Goal: Find specific page/section: Find specific page/section

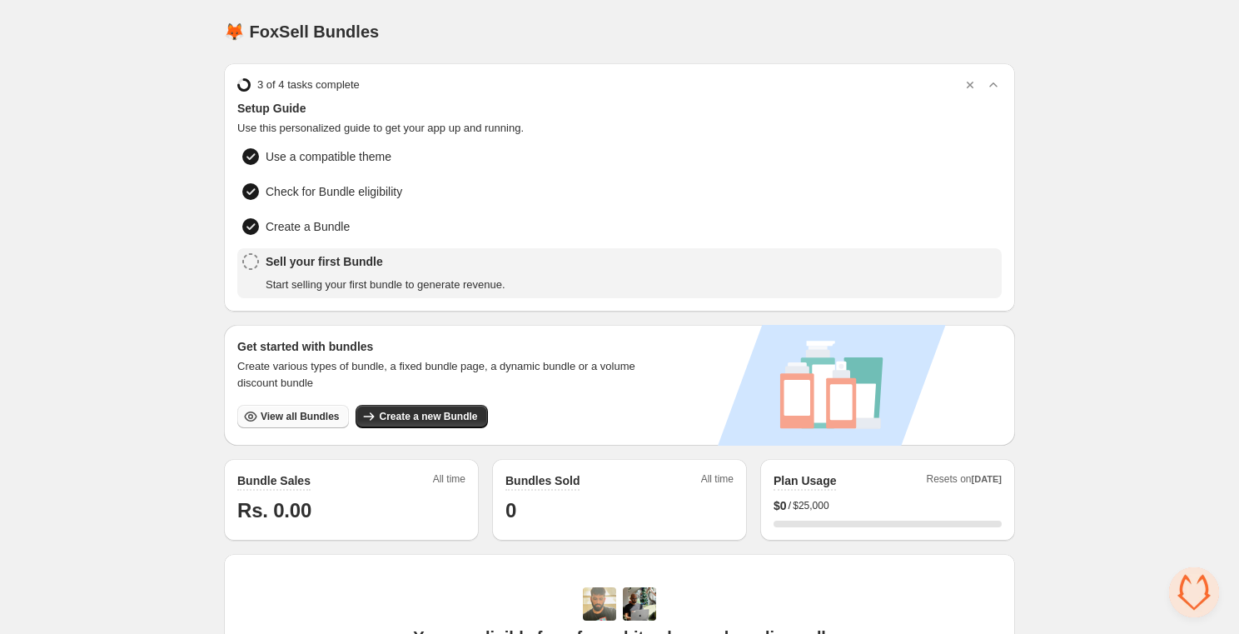
click at [304, 420] on span "View all Bundles" at bounding box center [300, 416] width 78 height 13
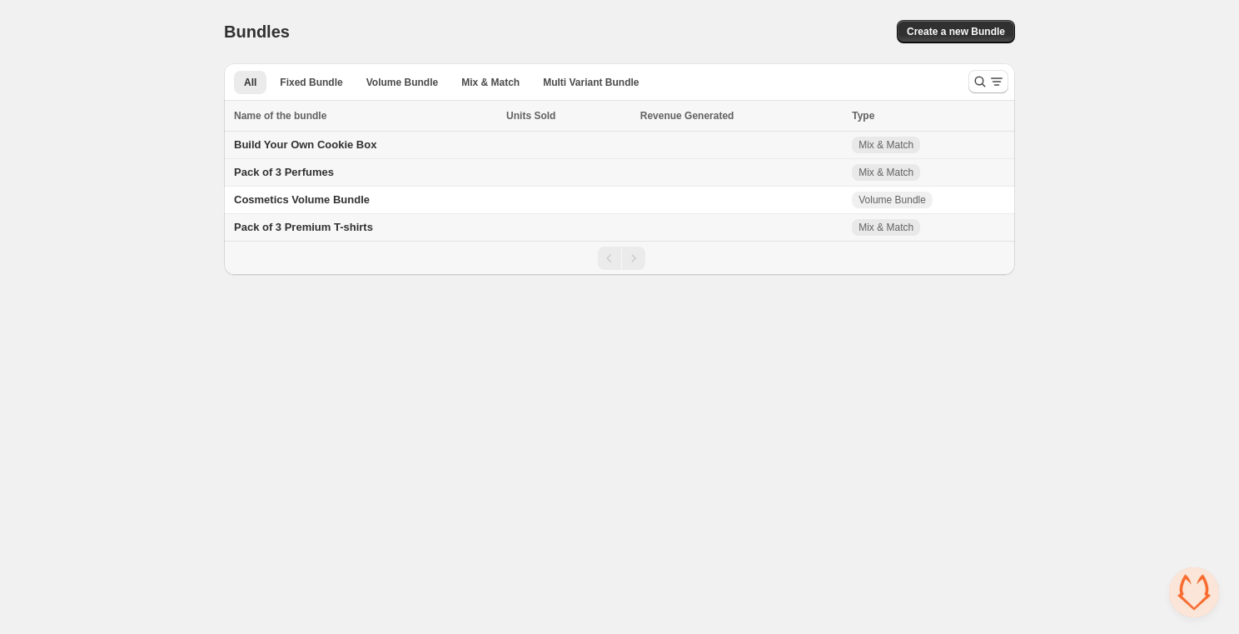
click at [301, 144] on span "Build Your Own Cookie Box" at bounding box center [305, 144] width 142 height 12
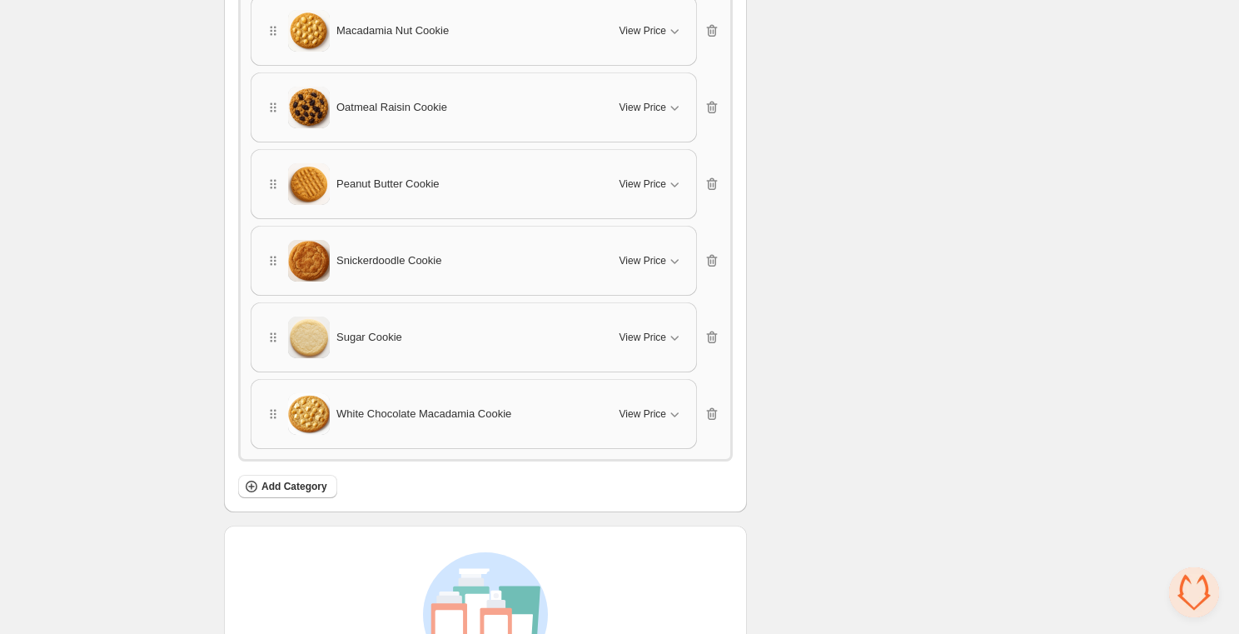
scroll to position [1355, 0]
